Goal: Transaction & Acquisition: Purchase product/service

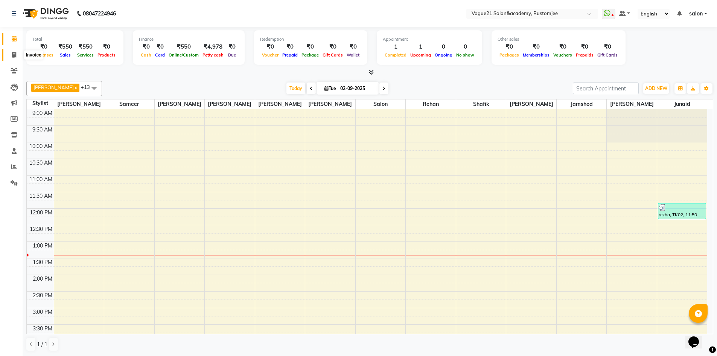
click at [16, 56] on icon at bounding box center [14, 55] width 4 height 6
select select "service"
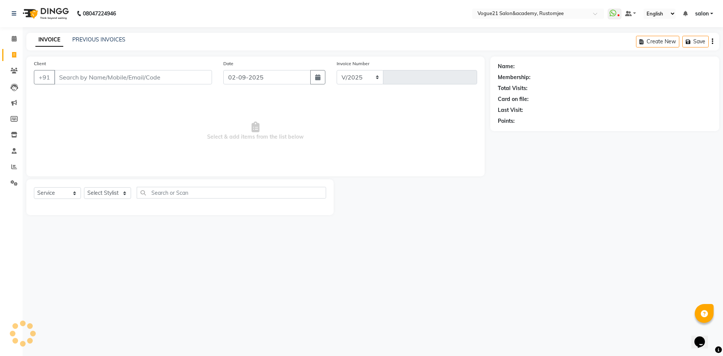
select select "8171"
type input "2677"
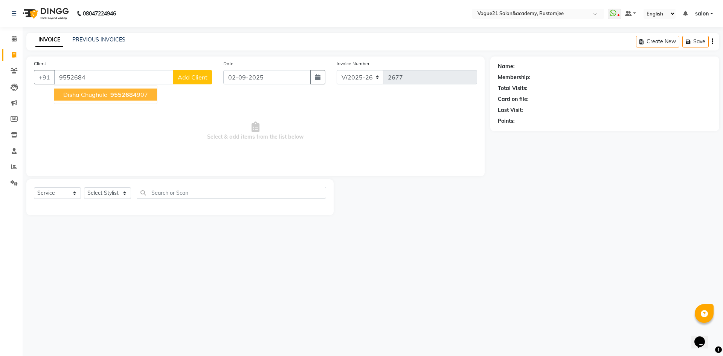
click at [116, 91] on span "9552684" at bounding box center [123, 95] width 26 height 8
type input "9552684907"
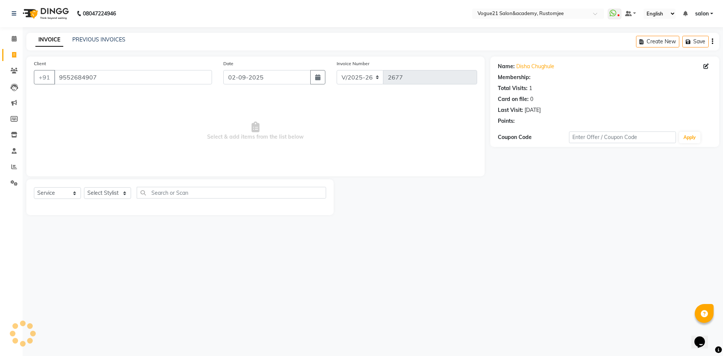
select select "1: Object"
click at [533, 62] on div "Name: [PERSON_NAME] Membership: end on [DATE] Total Visits: 1 Card on file: 0 L…" at bounding box center [605, 91] width 214 height 65
click at [535, 64] on link "Disha Chughule" at bounding box center [535, 66] width 38 height 8
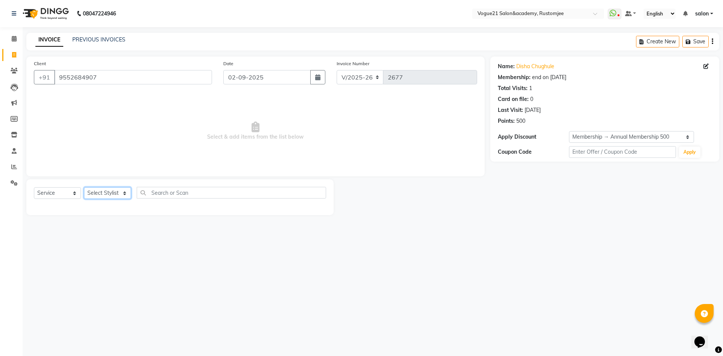
click at [111, 194] on select "Select Stylist [PERSON_NAME] [PERSON_NAME] [PERSON_NAME] [PERSON_NAME] [PERSON_…" at bounding box center [107, 193] width 47 height 12
select select "77867"
click at [84, 187] on select "Select Stylist [PERSON_NAME] [PERSON_NAME] [PERSON_NAME] [PERSON_NAME] [PERSON_…" at bounding box center [107, 193] width 47 height 12
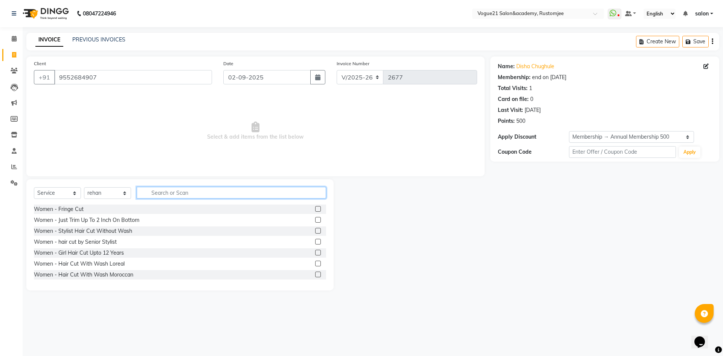
click at [197, 189] on input "text" at bounding box center [231, 193] width 189 height 12
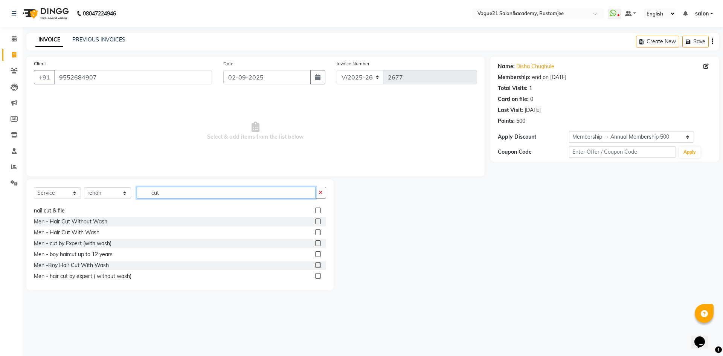
scroll to position [75, 0]
type input "cut"
click at [94, 224] on div "Men - Hair Cut Without Wash" at bounding box center [70, 221] width 73 height 8
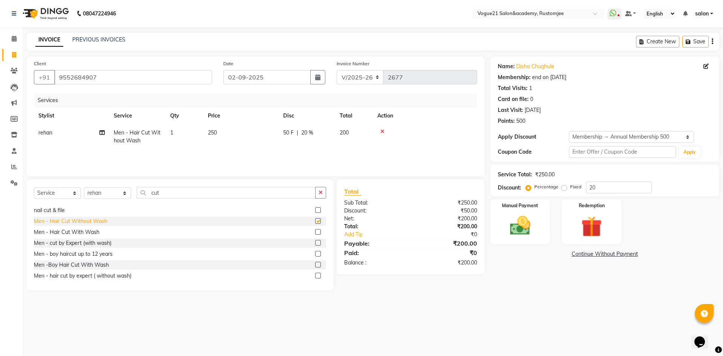
checkbox input "false"
click at [604, 189] on input "20" at bounding box center [619, 187] width 66 height 12
type input "2"
click at [594, 231] on img at bounding box center [591, 226] width 35 height 27
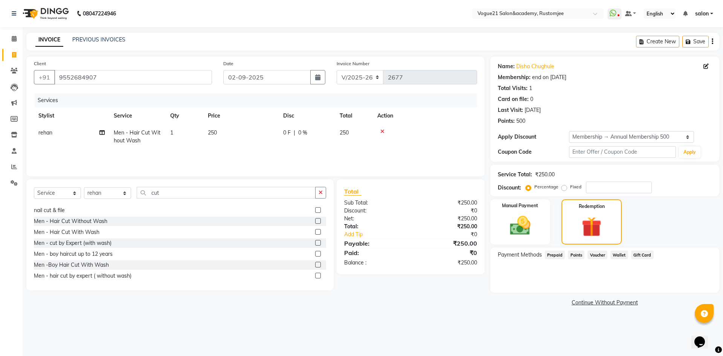
click at [574, 257] on span "Points" at bounding box center [576, 254] width 17 height 9
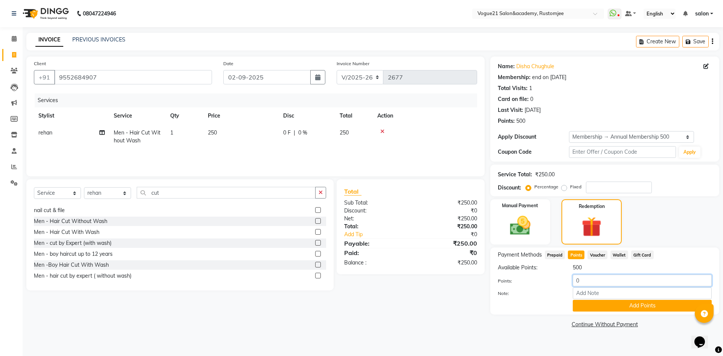
click at [591, 281] on input "0" at bounding box center [641, 280] width 139 height 12
type input "250"
click at [180, 191] on input "cut" at bounding box center [226, 193] width 179 height 12
type input "c"
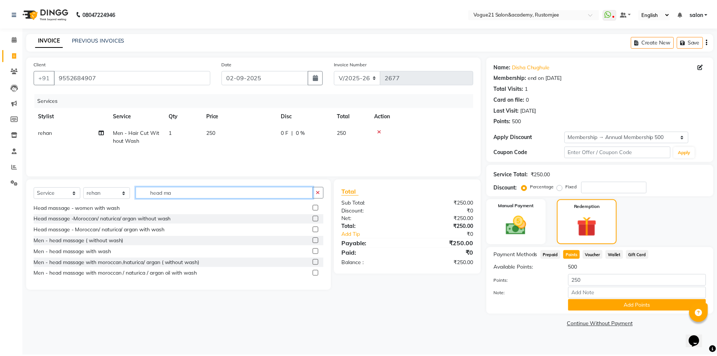
scroll to position [12, 0]
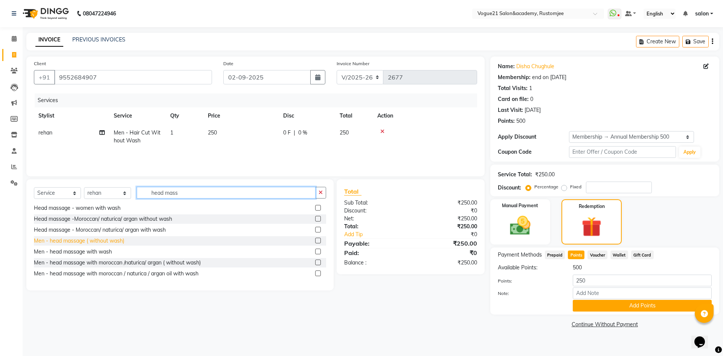
type input "head mass"
click at [108, 243] on div "Men - head massage ( without wash)" at bounding box center [79, 241] width 90 height 8
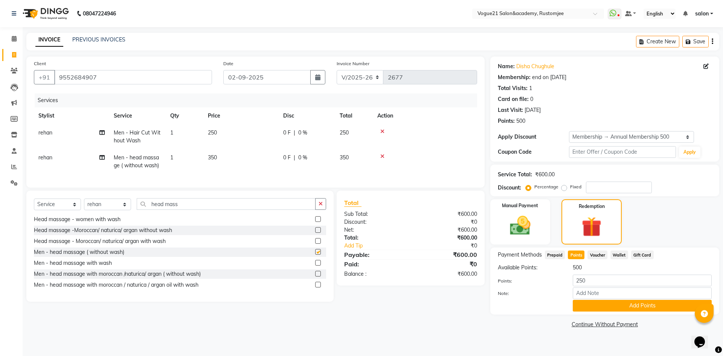
checkbox input "false"
click at [590, 282] on input "250" at bounding box center [641, 280] width 139 height 12
type input "2"
type input "500"
click at [587, 307] on button "Add Points" at bounding box center [641, 306] width 139 height 12
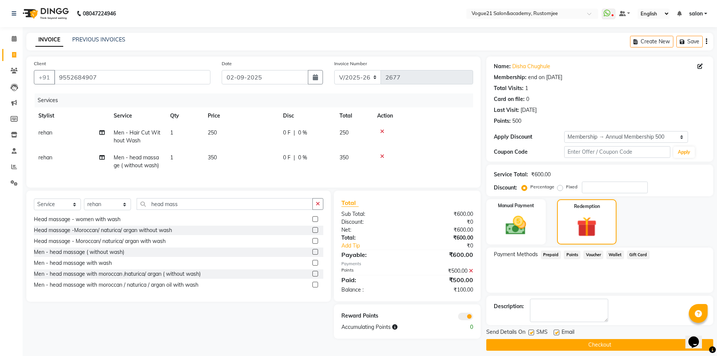
scroll to position [6, 0]
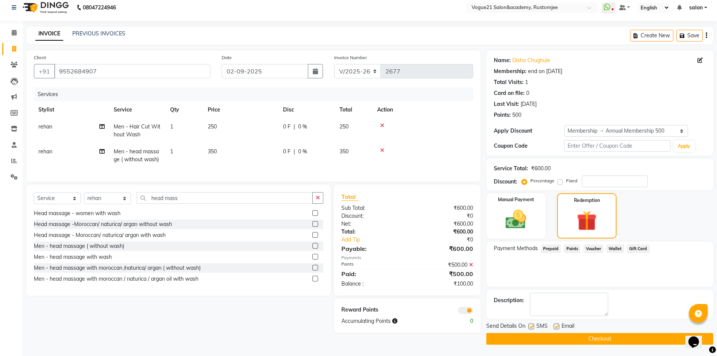
click at [469, 267] on icon at bounding box center [471, 264] width 4 height 5
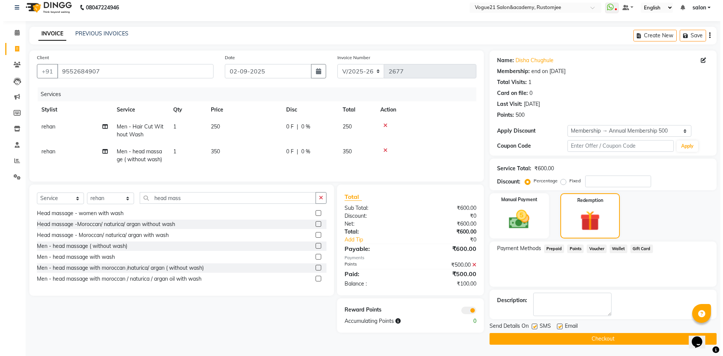
scroll to position [0, 0]
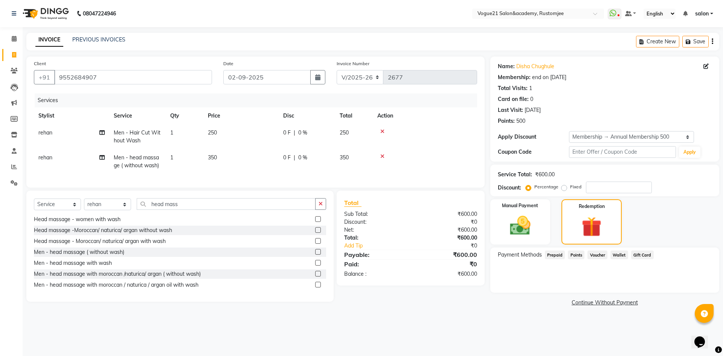
click at [224, 134] on td "250" at bounding box center [240, 136] width 75 height 25
select select "77867"
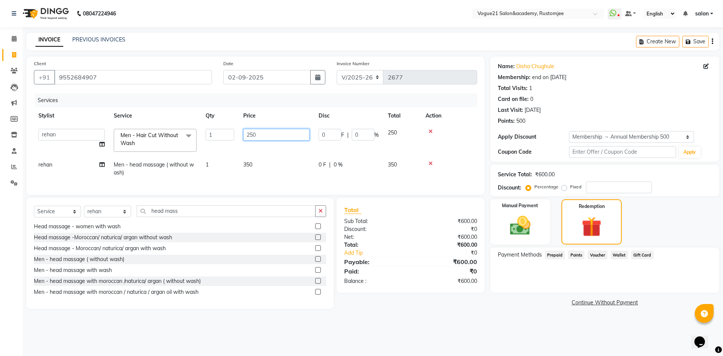
click at [265, 132] on input "250" at bounding box center [276, 135] width 66 height 12
type input "200"
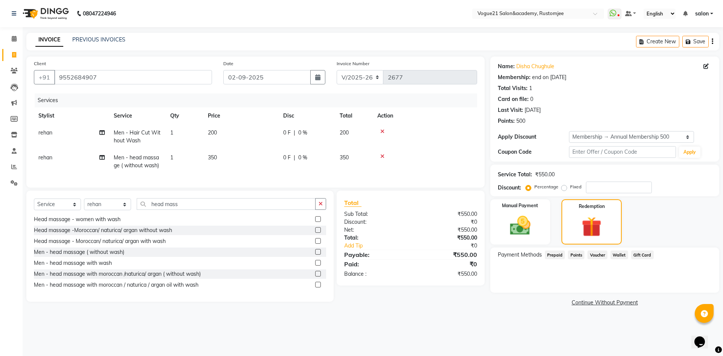
click at [265, 168] on td "350" at bounding box center [240, 161] width 75 height 25
select select "77867"
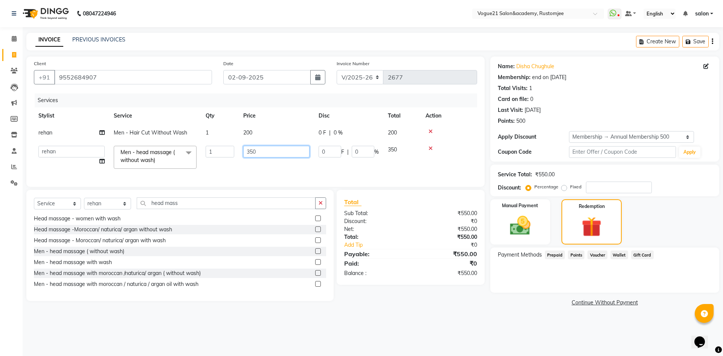
click at [260, 152] on input "350" at bounding box center [276, 152] width 66 height 12
type input "350"
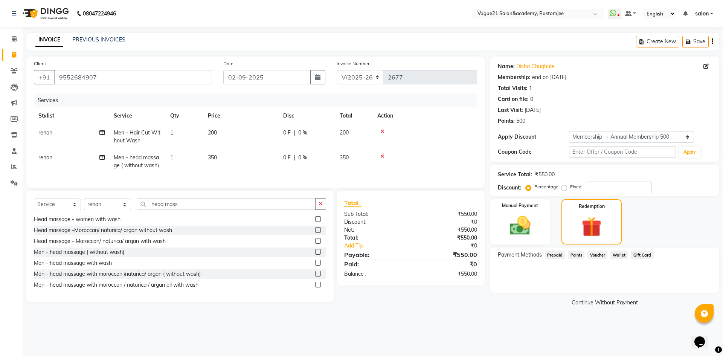
click at [254, 129] on td "200" at bounding box center [240, 136] width 75 height 25
select select "77867"
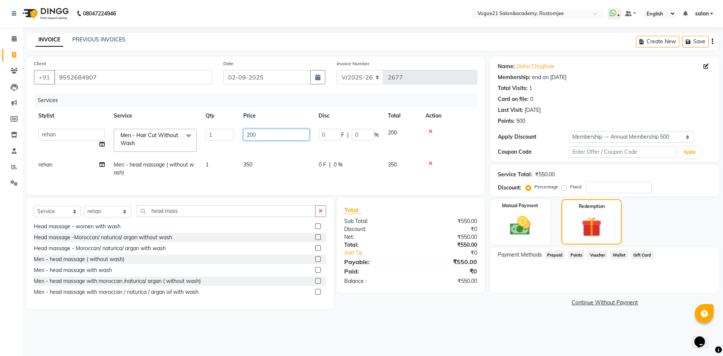
click at [287, 138] on input "200" at bounding box center [276, 135] width 66 height 12
type input "2"
type input "150"
click at [656, 83] on div "Name: [PERSON_NAME] Membership: end on [DATE] Total Visits: 1 Card on file: 0 L…" at bounding box center [605, 91] width 214 height 65
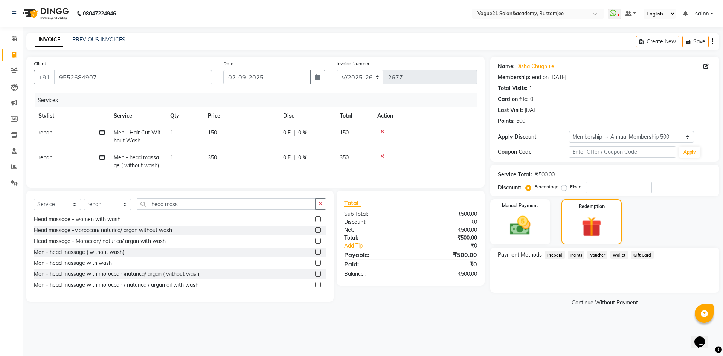
click at [579, 257] on span "Points" at bounding box center [576, 254] width 17 height 9
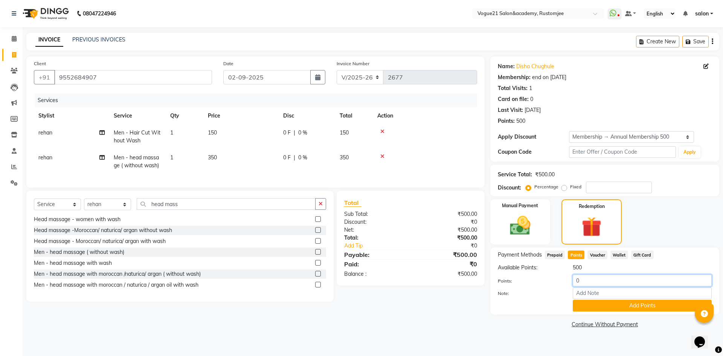
click at [591, 278] on input "0" at bounding box center [641, 280] width 139 height 12
type input "500"
click at [609, 306] on button "Add Points" at bounding box center [641, 306] width 139 height 12
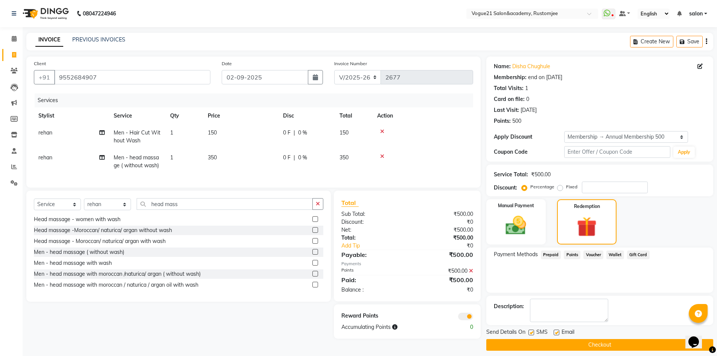
click at [541, 343] on button "Checkout" at bounding box center [599, 345] width 227 height 12
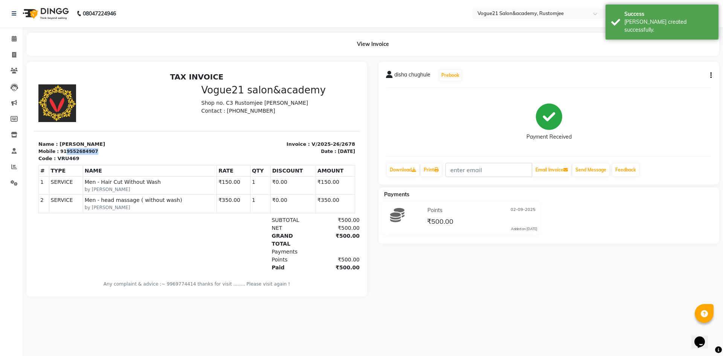
drag, startPoint x: 61, startPoint y: 148, endPoint x: 97, endPoint y: 149, distance: 36.1
click at [97, 149] on div "Mobile : 919552684907" at bounding box center [115, 151] width 154 height 7
copy div "9552684907"
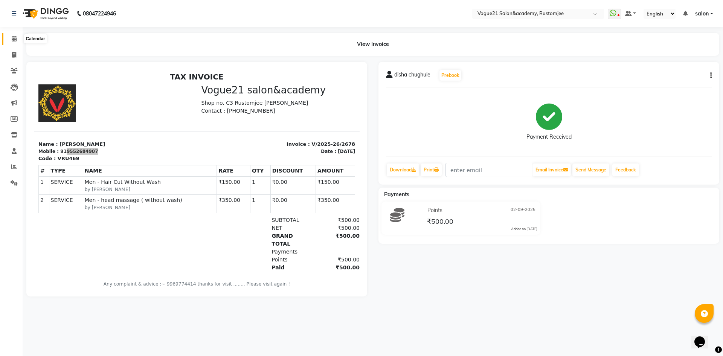
click at [8, 39] on span at bounding box center [14, 39] width 13 height 9
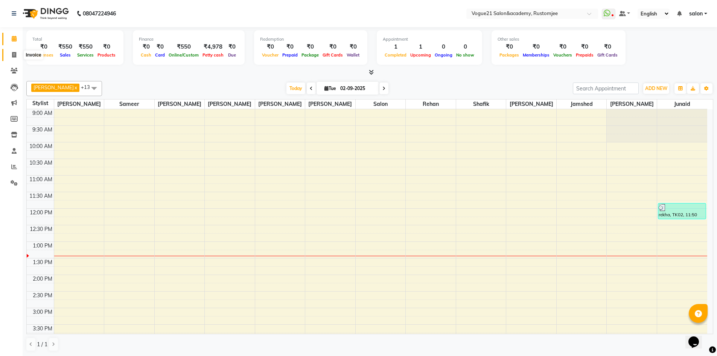
click at [12, 57] on icon at bounding box center [14, 55] width 4 height 6
select select "8171"
select select "service"
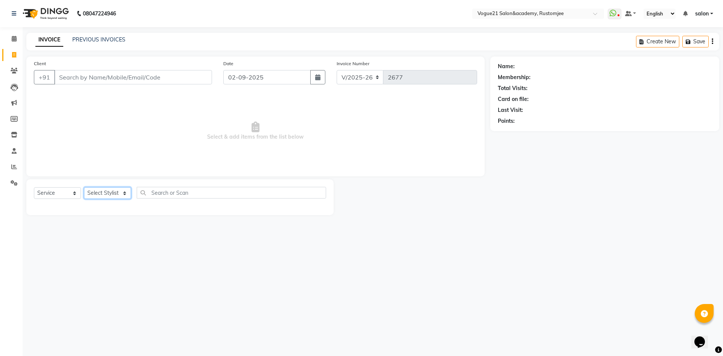
click at [111, 192] on select "Select Stylist [PERSON_NAME] [PERSON_NAME] [PERSON_NAME] [PERSON_NAME] [PERSON_…" at bounding box center [107, 193] width 47 height 12
select select "76929"
click at [84, 187] on select "Select Stylist [PERSON_NAME] [PERSON_NAME] [PERSON_NAME] [PERSON_NAME] [PERSON_…" at bounding box center [107, 193] width 47 height 12
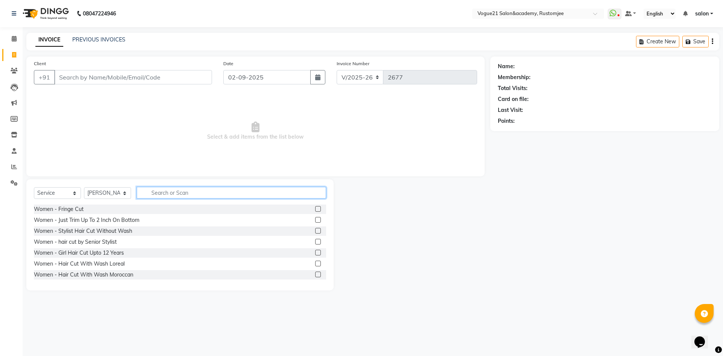
click at [151, 196] on input "text" at bounding box center [231, 193] width 189 height 12
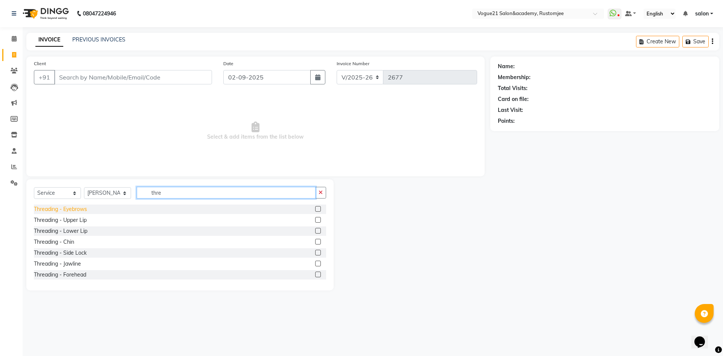
type input "thre"
click at [69, 210] on div "Threading - Eyebrows" at bounding box center [60, 209] width 53 height 8
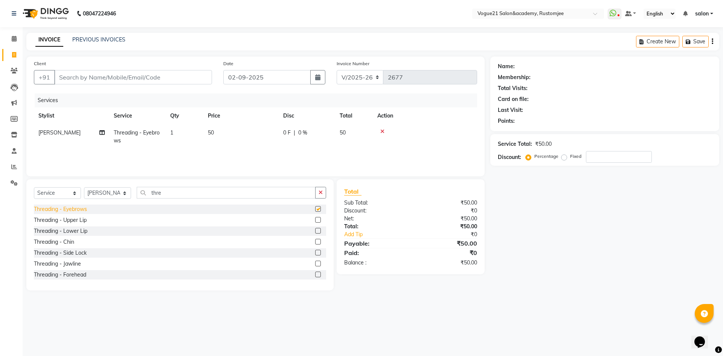
checkbox input "false"
click at [74, 77] on input "Client" at bounding box center [133, 77] width 158 height 14
type input "9"
type input "0"
type input "9619471704"
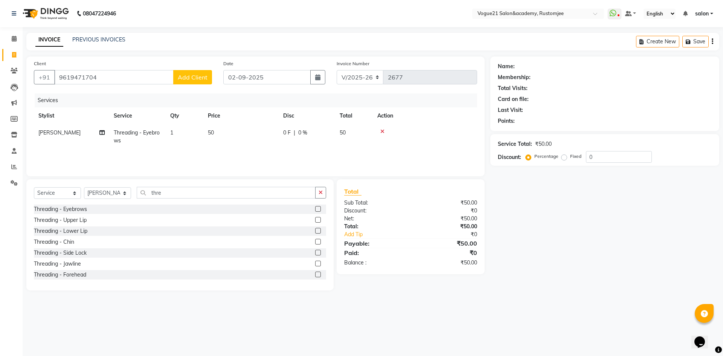
click at [188, 76] on span "Add Client" at bounding box center [193, 77] width 30 height 8
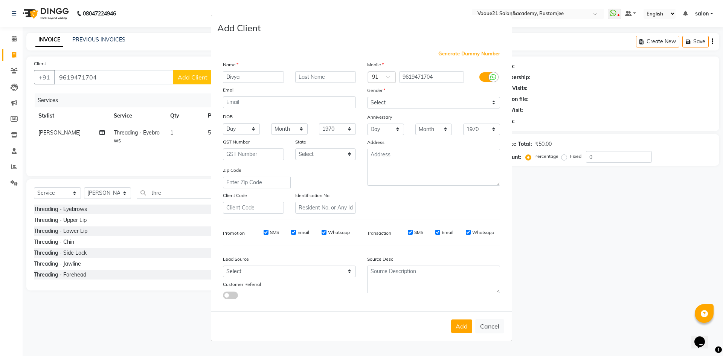
type input "Divya"
click at [441, 103] on select "Select Male Female Other Prefer Not To Say" at bounding box center [433, 103] width 133 height 12
select select "female"
click at [367, 97] on select "Select Male Female Other Prefer Not To Say" at bounding box center [433, 103] width 133 height 12
click at [464, 321] on button "Add" at bounding box center [461, 326] width 21 height 14
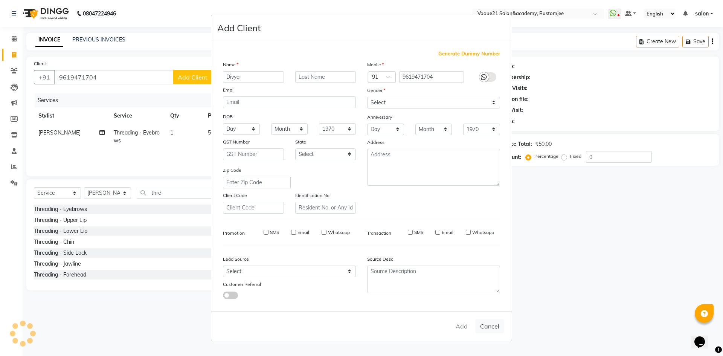
select select
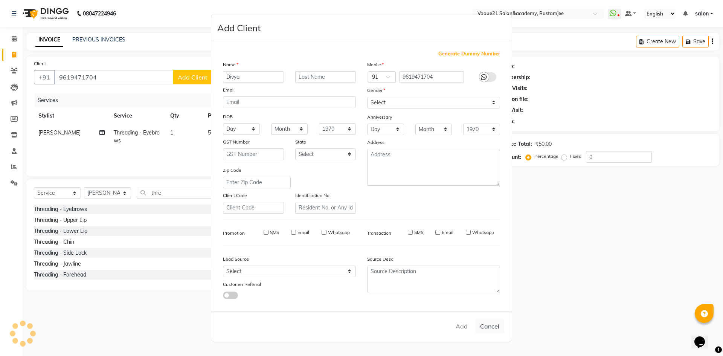
select select
checkbox input "false"
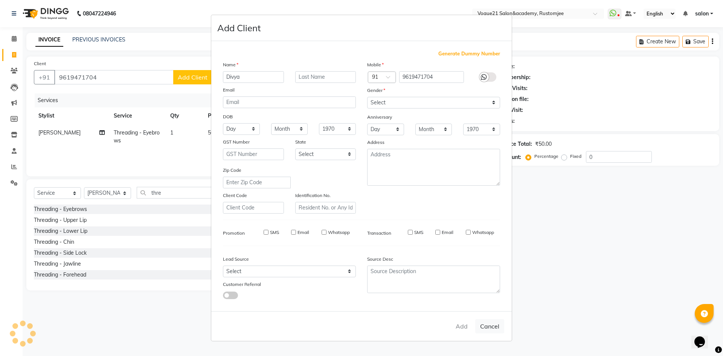
checkbox input "false"
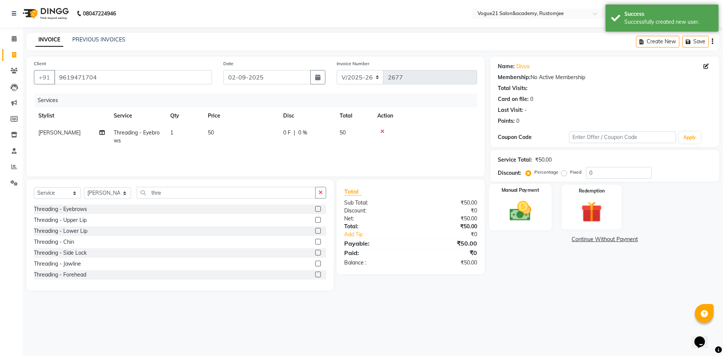
click at [520, 214] on img at bounding box center [519, 210] width 35 height 25
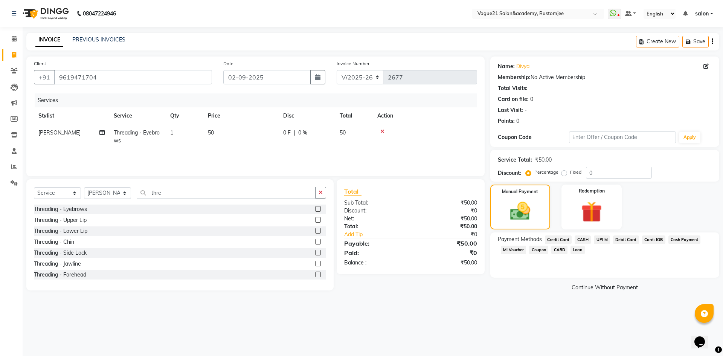
click at [603, 237] on span "UPI M" at bounding box center [602, 239] width 16 height 9
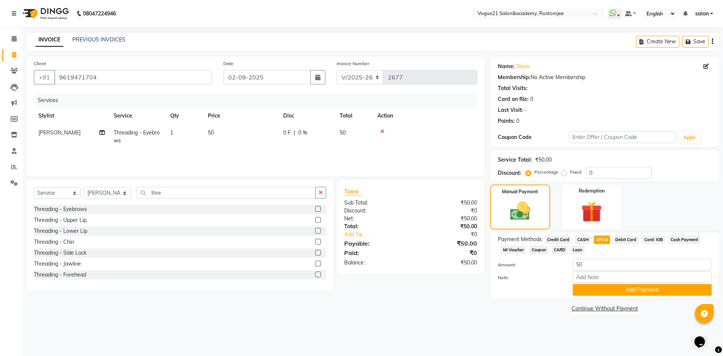
click at [609, 296] on div "Payment Methods Credit Card CASH UPI M Debit Card Card: IOB Cash Payment MI Vou…" at bounding box center [604, 265] width 229 height 66
click at [609, 295] on div "Payment Methods Credit Card CASH UPI M Debit Card Card: IOB Cash Payment MI Vou…" at bounding box center [604, 265] width 229 height 66
click at [600, 291] on button "Add Payment" at bounding box center [641, 290] width 139 height 12
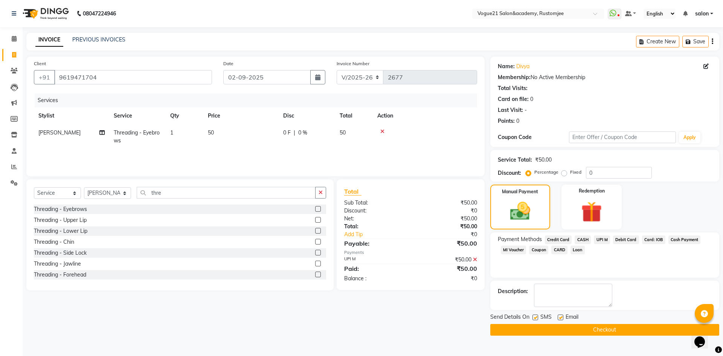
click at [519, 329] on button "Checkout" at bounding box center [604, 330] width 229 height 12
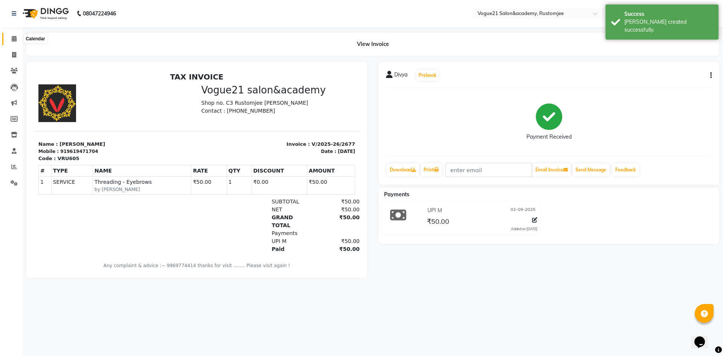
click at [15, 39] on icon at bounding box center [14, 39] width 5 height 6
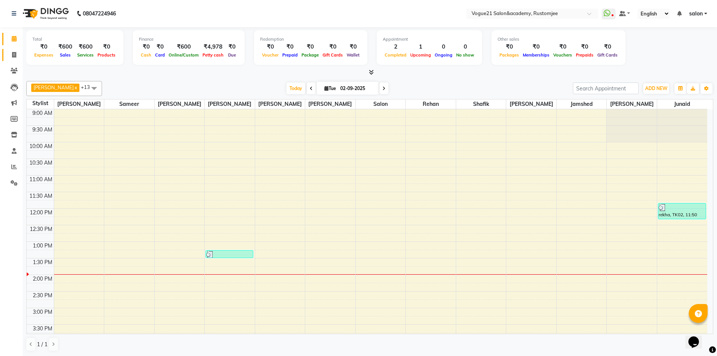
click at [14, 61] on link "Invoice" at bounding box center [11, 55] width 18 height 12
select select "8171"
select select "service"
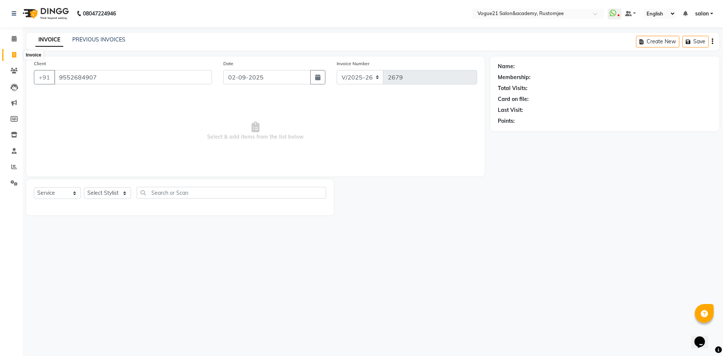
type input "9552684907"
select select "1: Object"
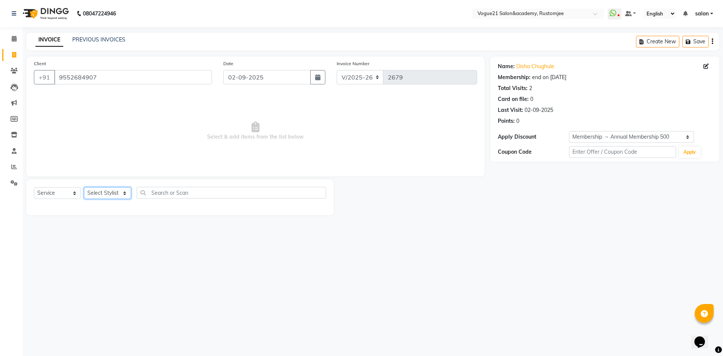
click at [112, 190] on select "Select Stylist [PERSON_NAME] [PERSON_NAME] [PERSON_NAME] [PERSON_NAME] [PERSON_…" at bounding box center [107, 193] width 47 height 12
select select "77867"
click at [84, 187] on select "Select Stylist [PERSON_NAME] [PERSON_NAME] [PERSON_NAME] [PERSON_NAME] [PERSON_…" at bounding box center [107, 193] width 47 height 12
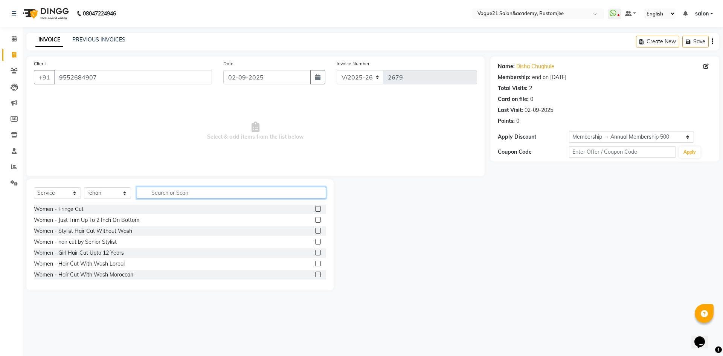
click at [163, 188] on input "text" at bounding box center [231, 193] width 189 height 12
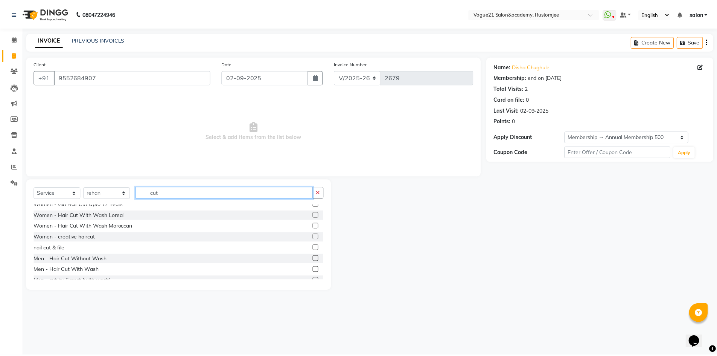
scroll to position [75, 0]
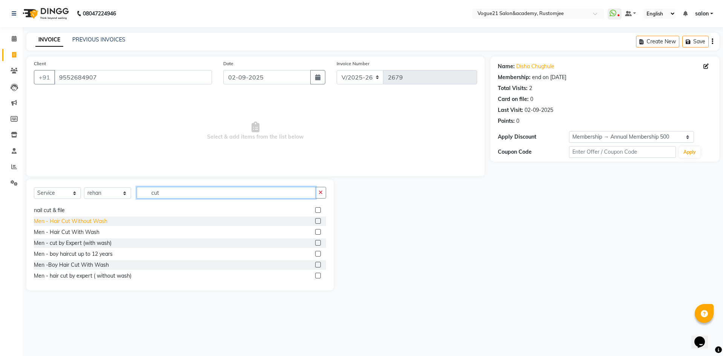
type input "cut"
click at [104, 221] on div "Men - Hair Cut Without Wash" at bounding box center [70, 221] width 73 height 8
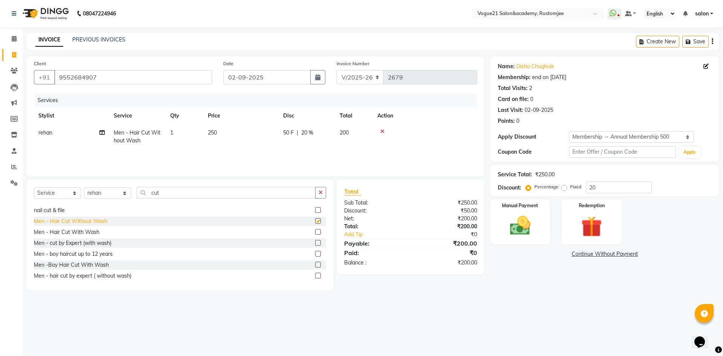
checkbox input "false"
click at [223, 132] on td "250" at bounding box center [240, 136] width 75 height 25
select select "77867"
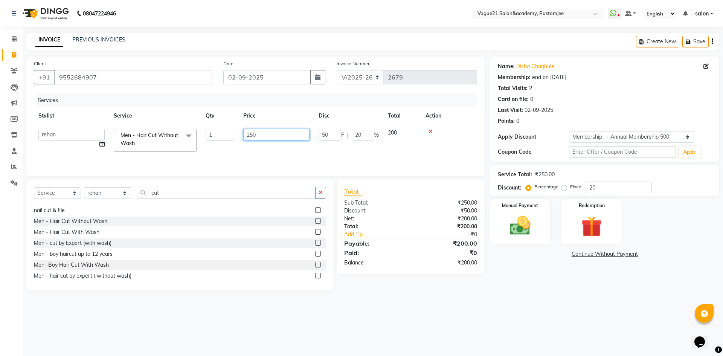
click at [276, 139] on input "250" at bounding box center [276, 135] width 66 height 12
type input "2"
type input "100"
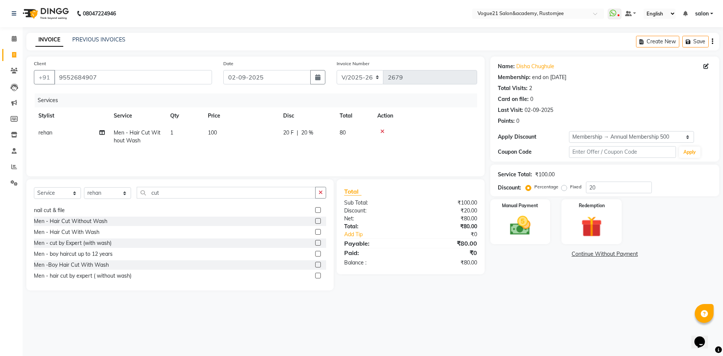
drag, startPoint x: 722, startPoint y: 222, endPoint x: 702, endPoint y: 223, distance: 20.0
click at [717, 222] on div "Manual Payment Redemption" at bounding box center [604, 221] width 240 height 45
click at [521, 231] on img at bounding box center [519, 225] width 35 height 25
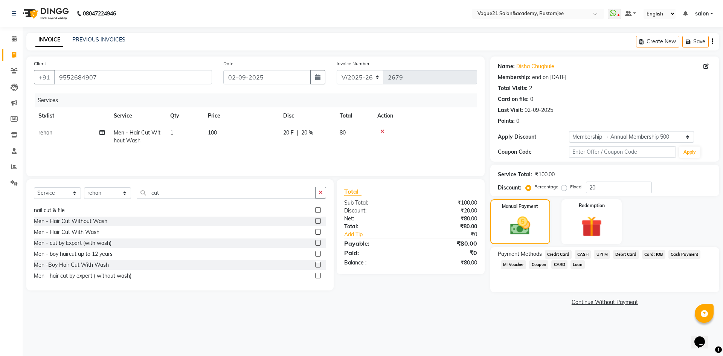
click at [603, 253] on span "UPI M" at bounding box center [602, 254] width 16 height 9
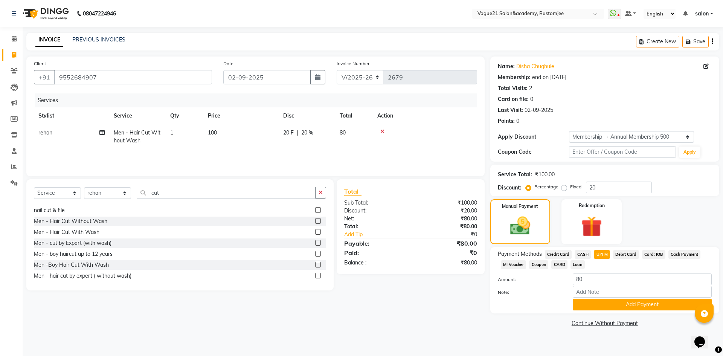
click at [563, 255] on span "Credit Card" at bounding box center [558, 254] width 27 height 9
click at [601, 301] on button "Add Payment" at bounding box center [641, 304] width 139 height 12
